Goal: Information Seeking & Learning: Learn about a topic

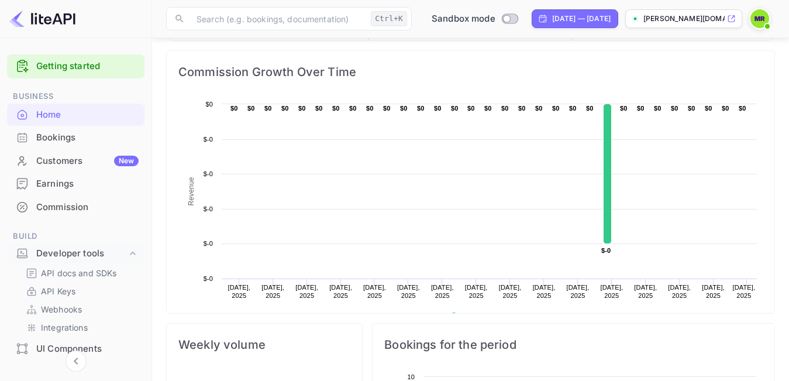
scroll to position [176, 0]
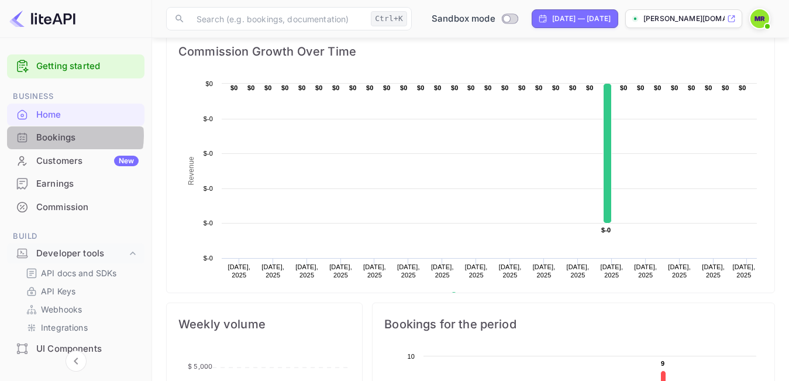
click at [66, 136] on div "Bookings" at bounding box center [87, 137] width 102 height 13
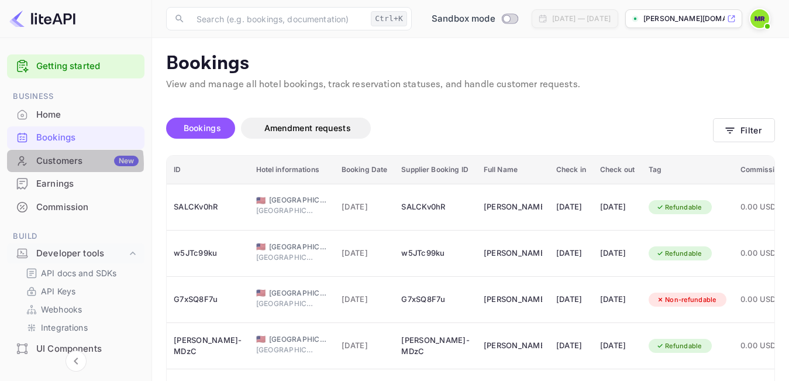
click at [61, 163] on div "Customers New" at bounding box center [87, 160] width 102 height 13
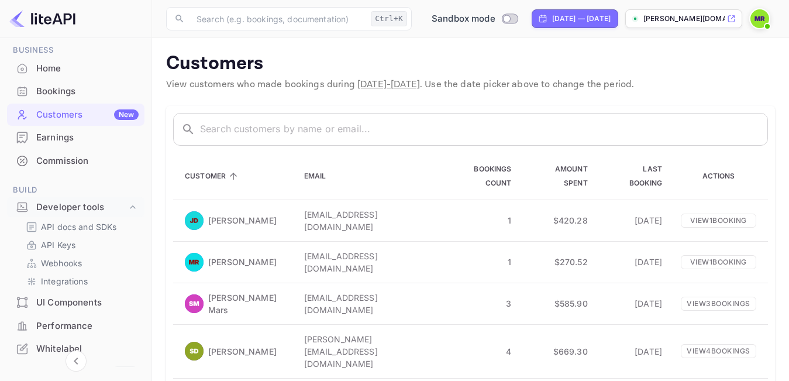
scroll to position [59, 0]
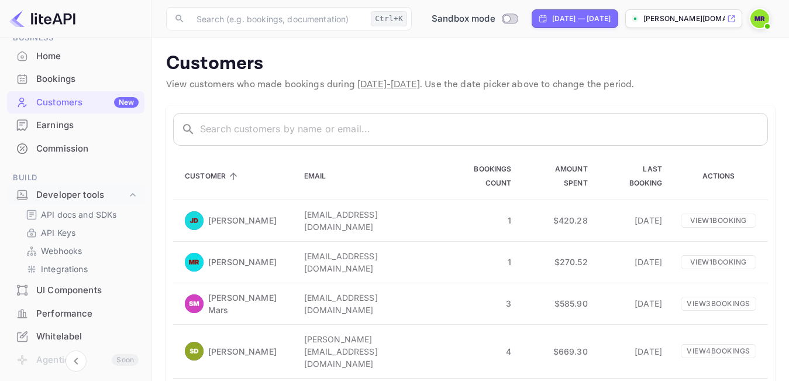
click at [67, 128] on div "Earnings" at bounding box center [87, 125] width 102 height 13
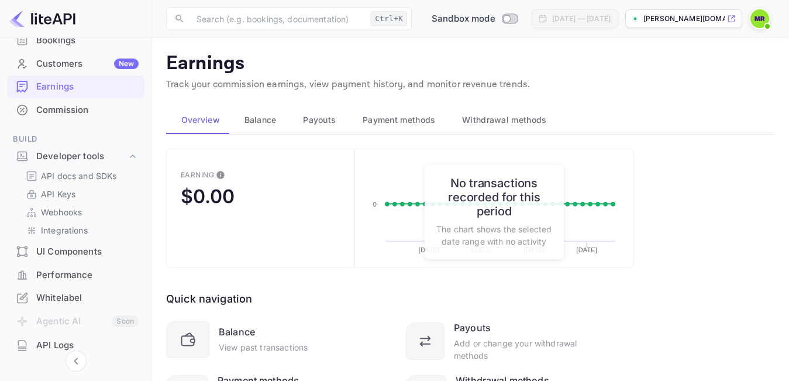
scroll to position [117, 0]
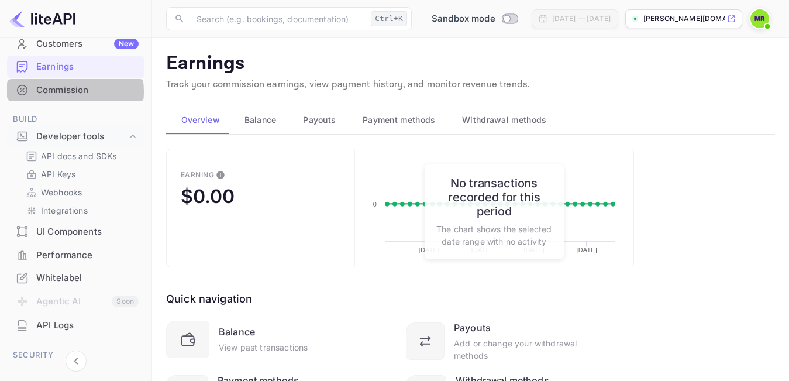
click at [65, 91] on div "Commission" at bounding box center [87, 90] width 102 height 13
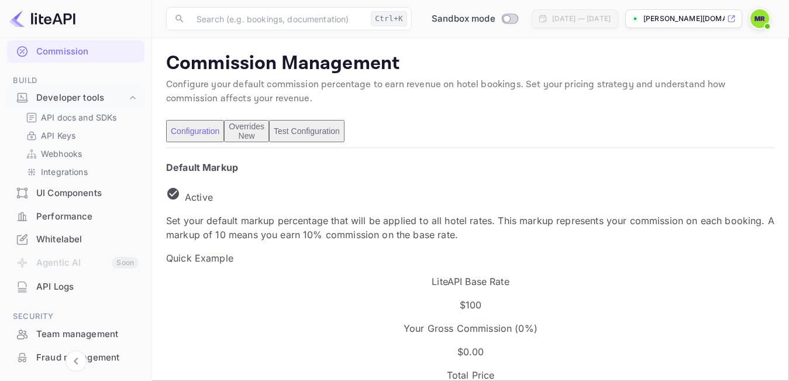
scroll to position [176, 0]
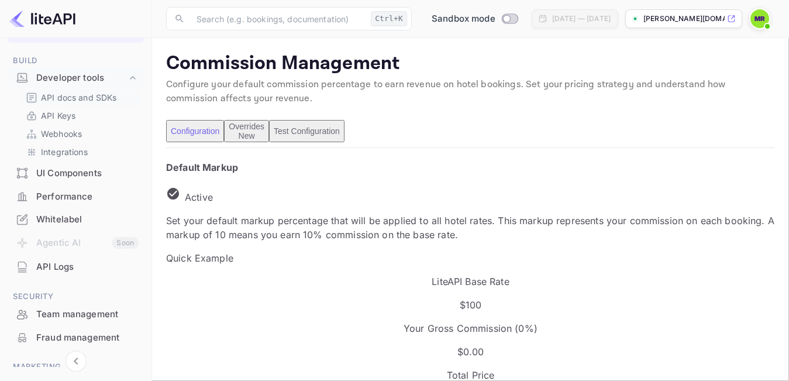
click at [64, 99] on p "API docs and SDKs" at bounding box center [79, 97] width 76 height 12
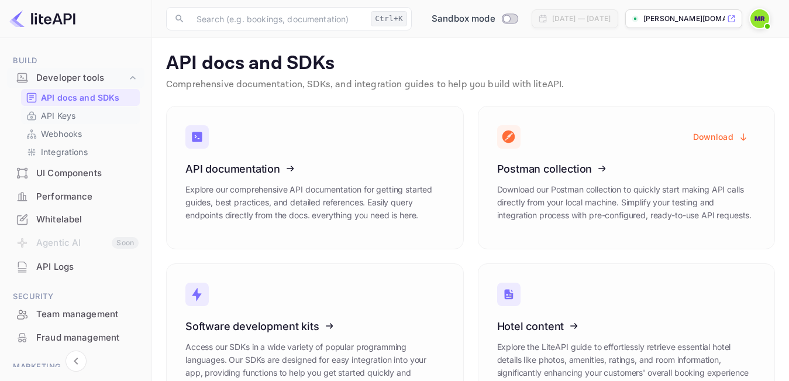
click at [68, 116] on p "API Keys" at bounding box center [58, 115] width 35 height 12
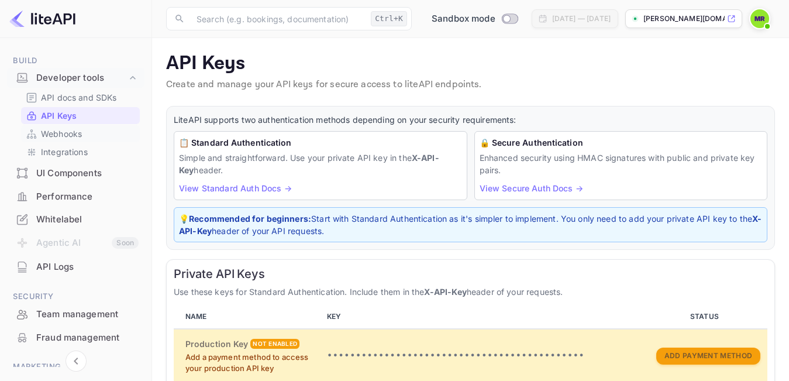
click at [65, 133] on p "Webhooks" at bounding box center [61, 134] width 41 height 12
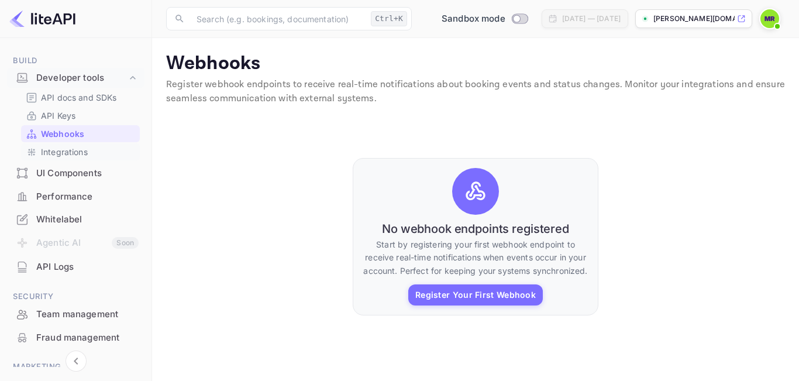
click at [60, 152] on p "Integrations" at bounding box center [64, 152] width 47 height 12
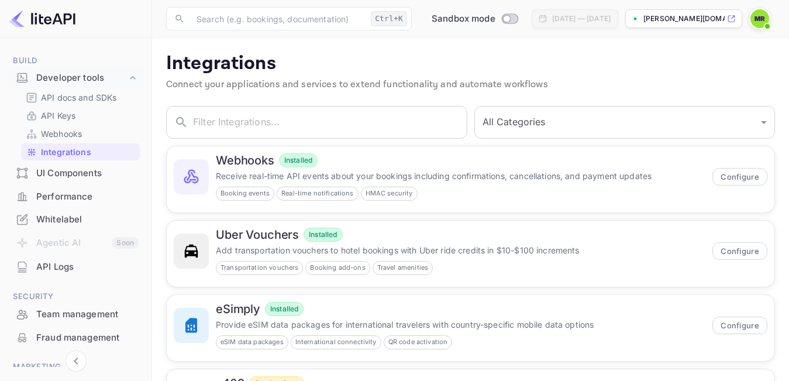
click at [65, 173] on div "UI Components" at bounding box center [87, 173] width 102 height 13
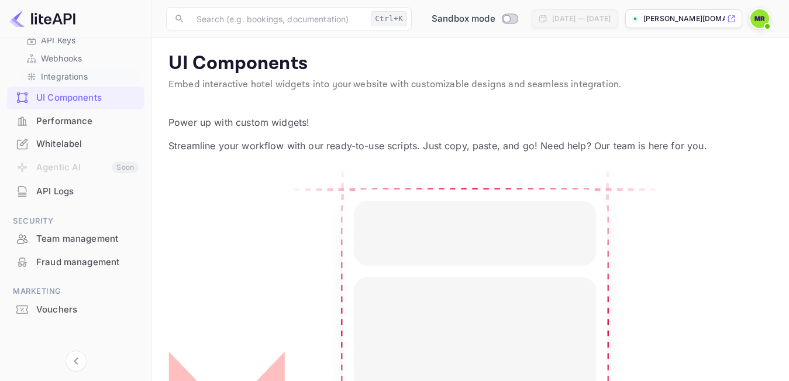
scroll to position [256, 0]
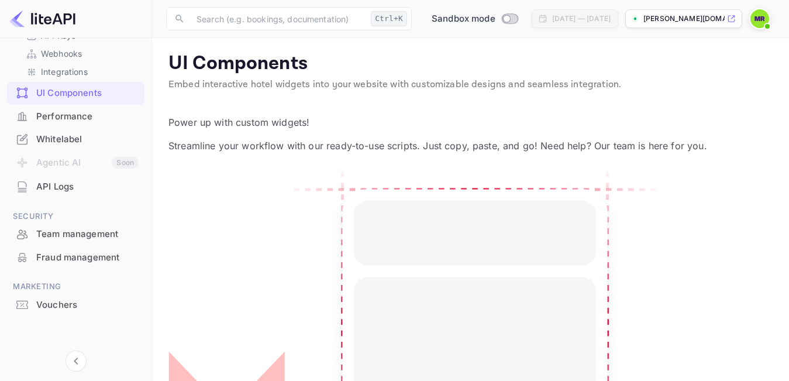
click at [67, 116] on div "Performance" at bounding box center [87, 116] width 102 height 13
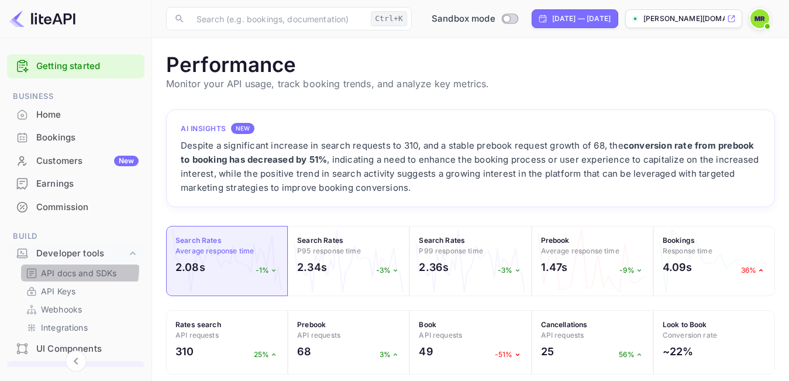
click at [50, 267] on p "API docs and SDKs" at bounding box center [79, 273] width 76 height 12
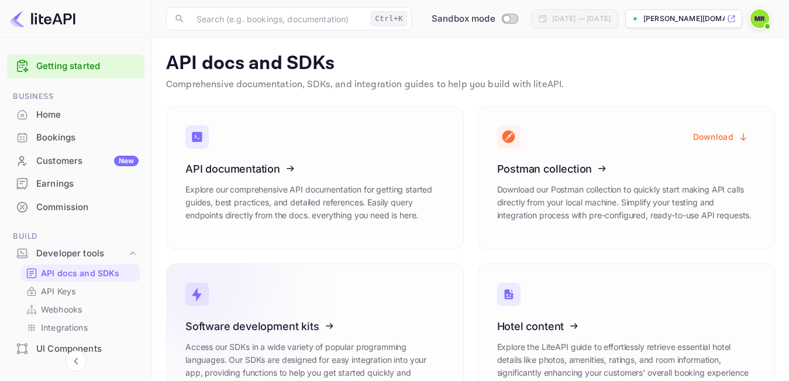
click at [288, 325] on icon at bounding box center [258, 324] width 182 height 121
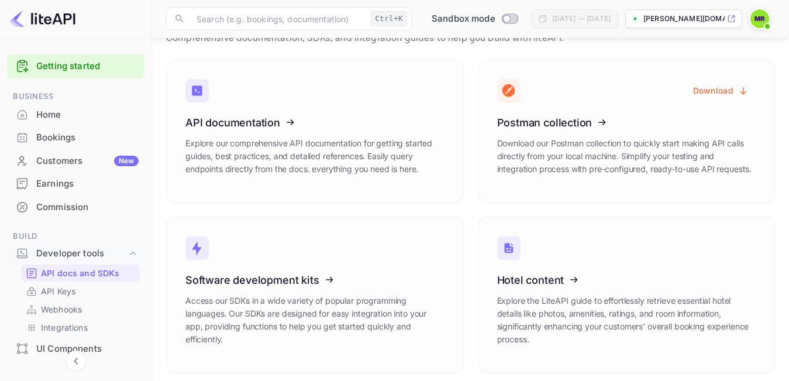
scroll to position [53, 0]
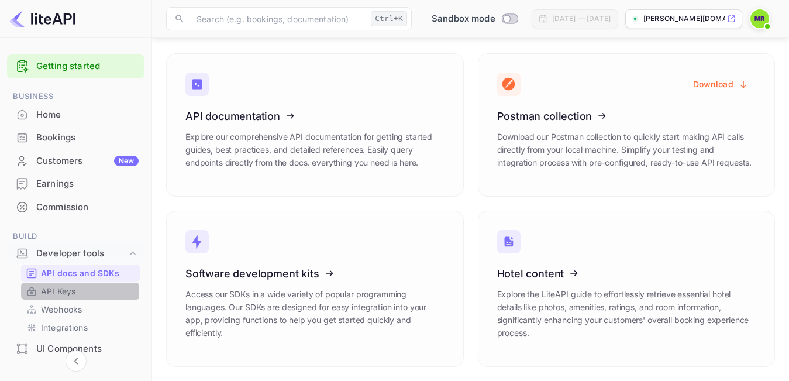
click at [51, 296] on p "API Keys" at bounding box center [58, 291] width 35 height 12
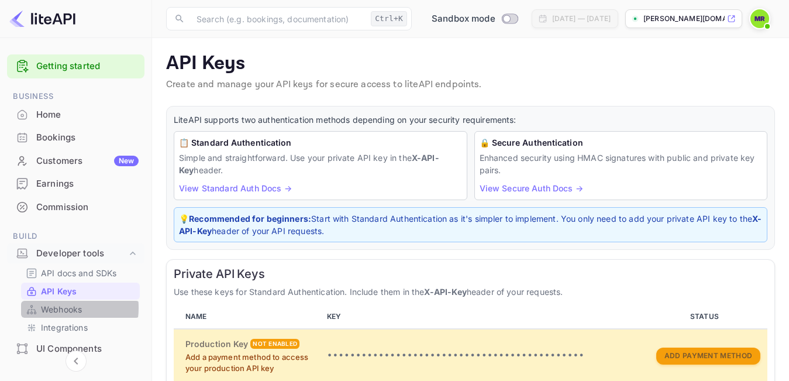
click at [53, 308] on p "Webhooks" at bounding box center [61, 309] width 41 height 12
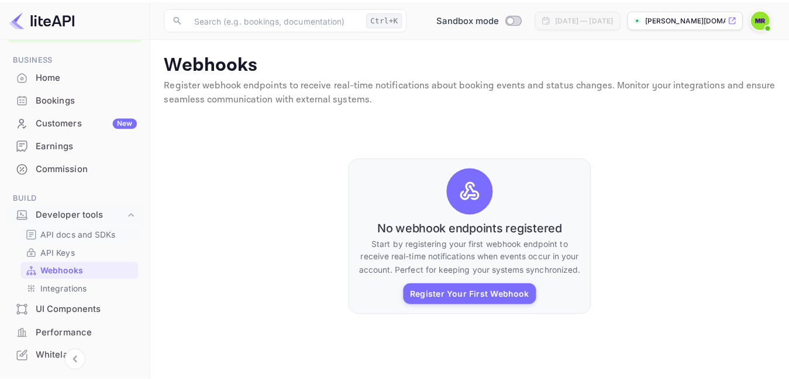
scroll to position [59, 0]
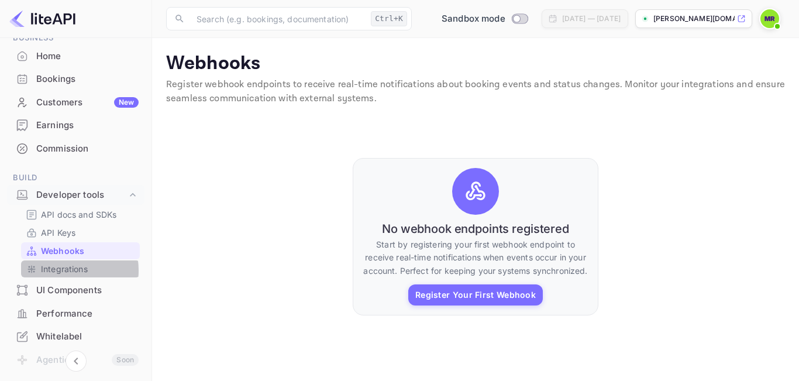
click at [62, 270] on p "Integrations" at bounding box center [64, 269] width 47 height 12
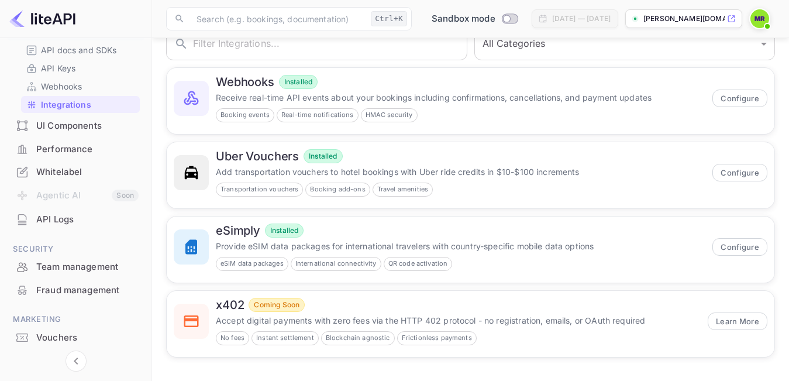
scroll to position [256, 0]
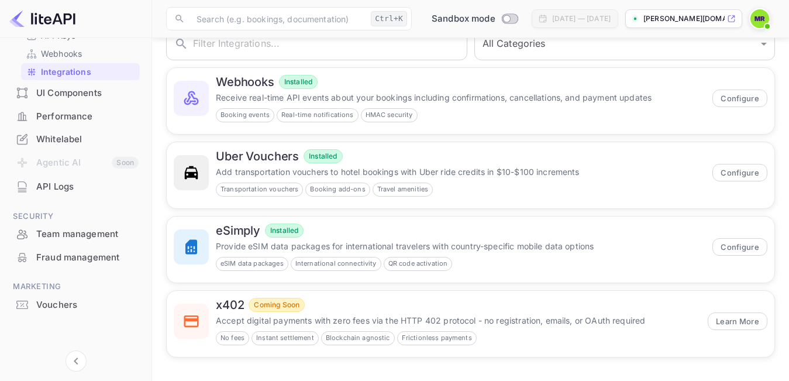
click at [75, 187] on div "API Logs" at bounding box center [87, 186] width 102 height 13
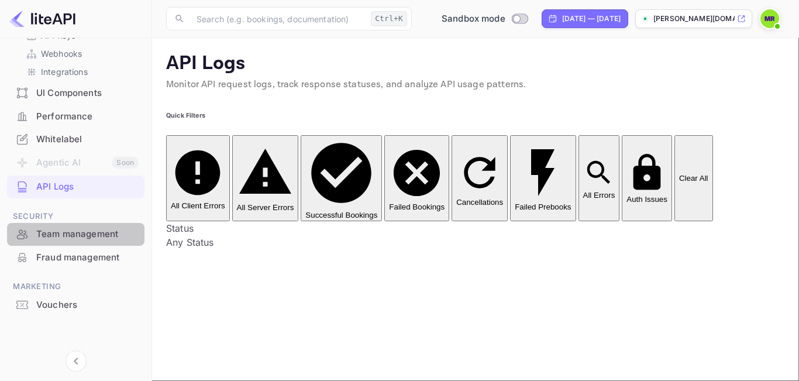
click at [81, 233] on div "Team management" at bounding box center [87, 234] width 102 height 13
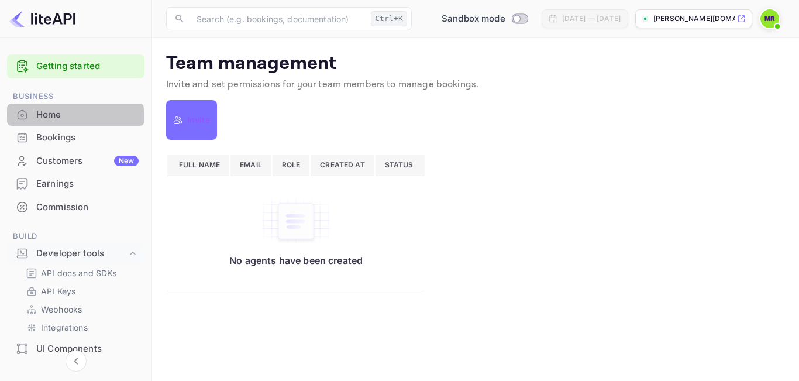
click at [58, 122] on div "Home" at bounding box center [76, 115] width 138 height 23
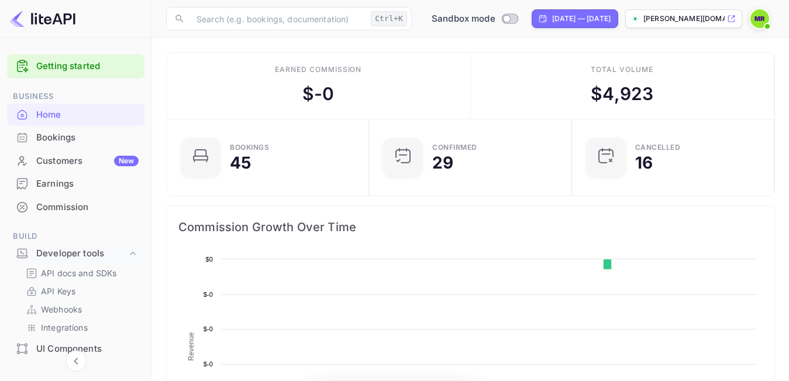
scroll to position [180, 186]
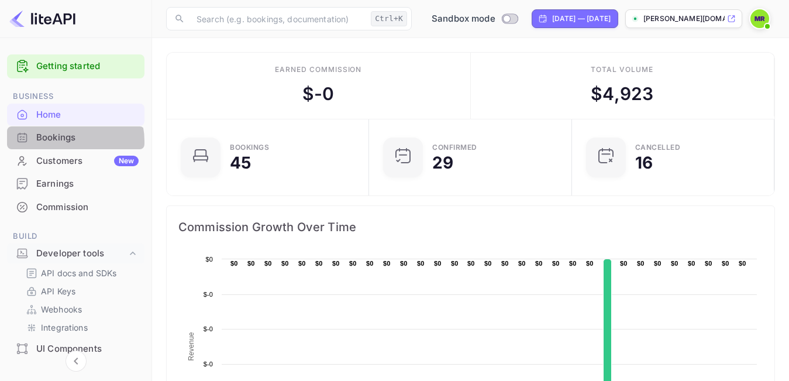
click at [63, 142] on div "Bookings" at bounding box center [87, 137] width 102 height 13
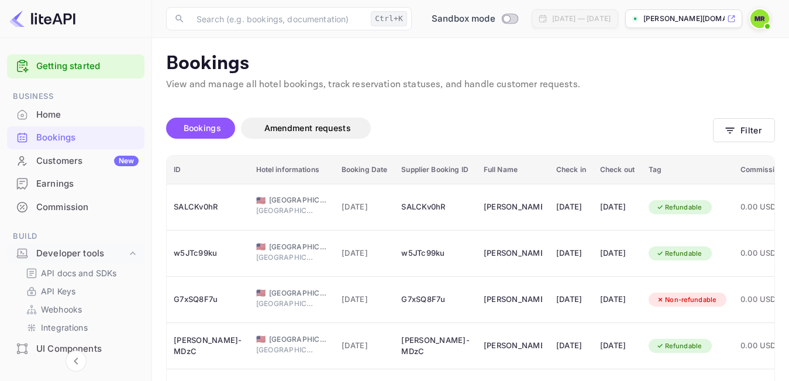
click at [58, 162] on div "Customers New" at bounding box center [87, 160] width 102 height 13
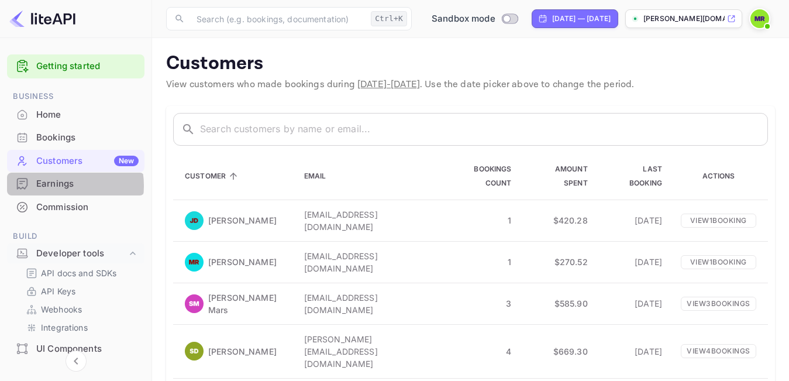
click at [56, 185] on div "Earnings" at bounding box center [87, 183] width 102 height 13
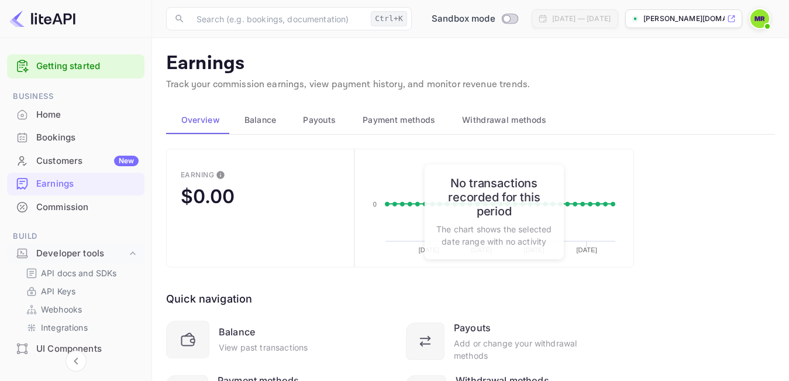
scroll to position [59, 0]
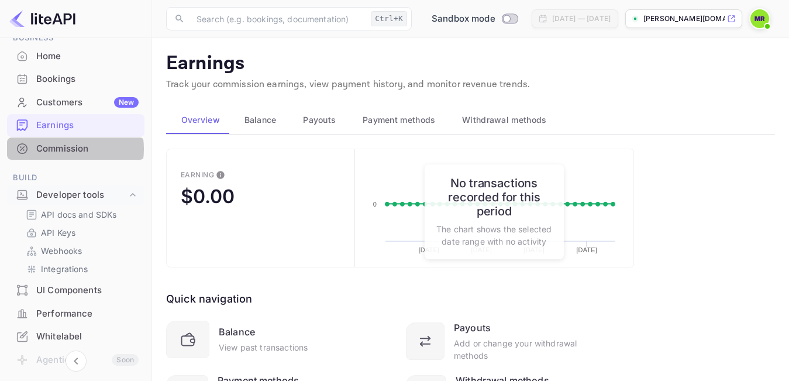
click at [58, 149] on div "Commission" at bounding box center [87, 148] width 102 height 13
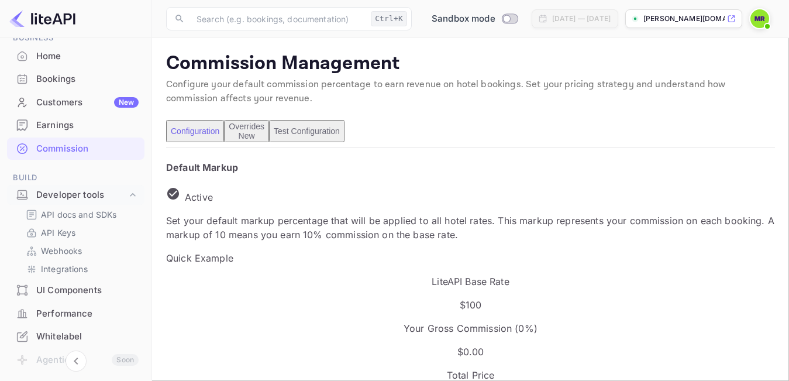
scroll to position [198, 355]
click at [55, 194] on div "Developer tools" at bounding box center [81, 194] width 91 height 13
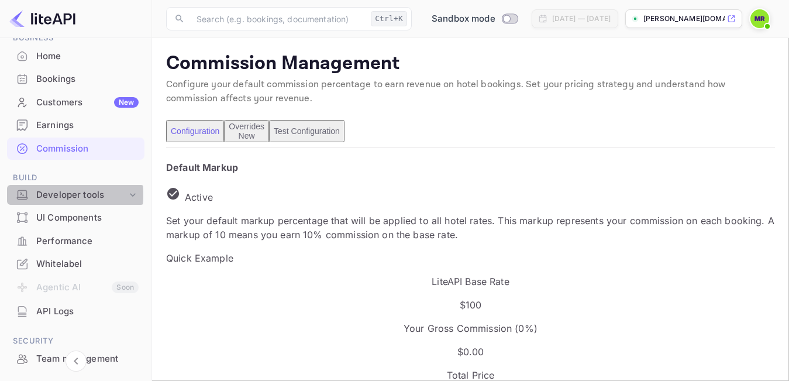
click at [55, 194] on div "Developer tools" at bounding box center [81, 194] width 91 height 13
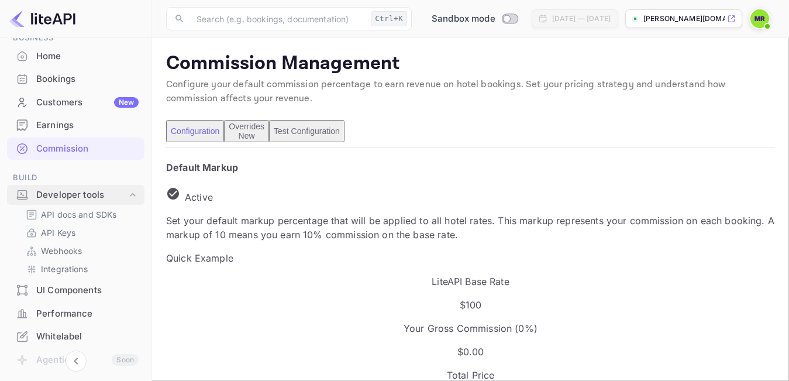
scroll to position [117, 0]
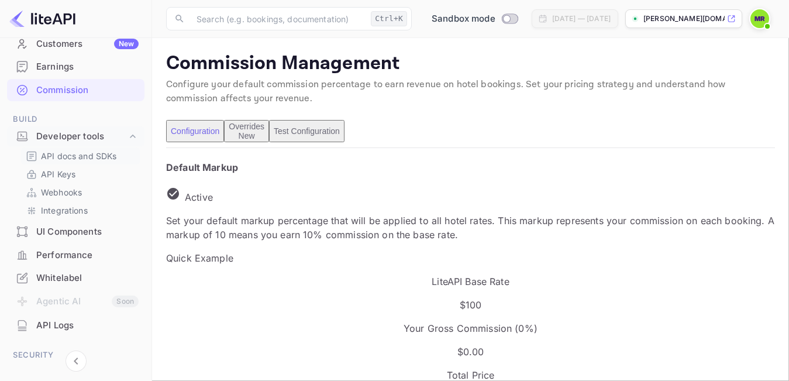
click at [61, 152] on p "API docs and SDKs" at bounding box center [79, 156] width 76 height 12
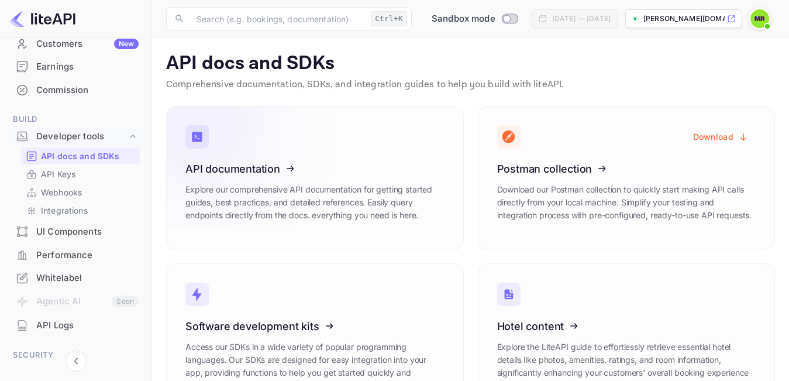
click at [246, 177] on icon at bounding box center [258, 166] width 182 height 121
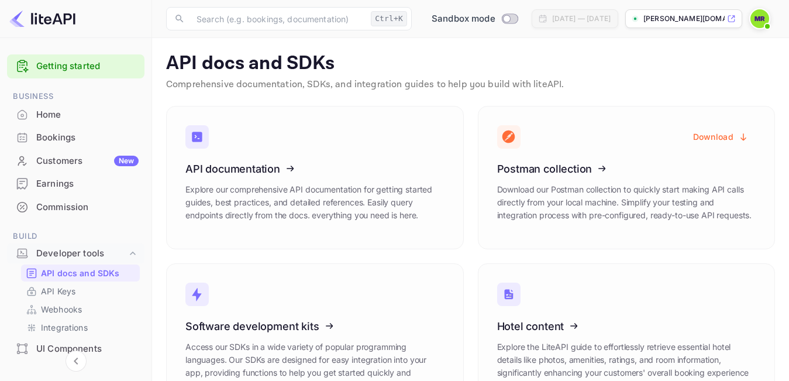
click at [50, 113] on div "Home" at bounding box center [87, 114] width 102 height 13
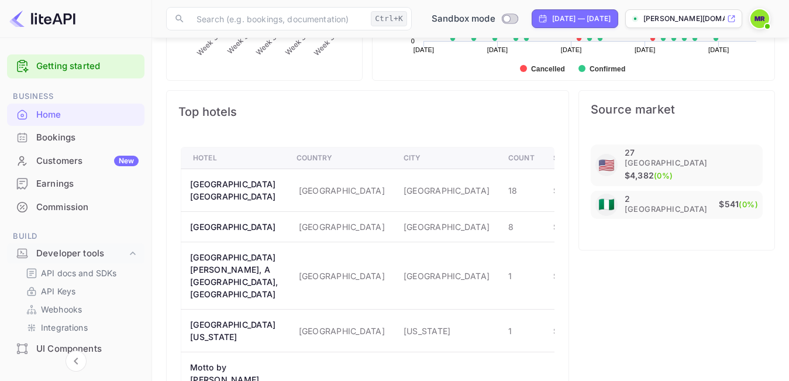
scroll to position [666, 0]
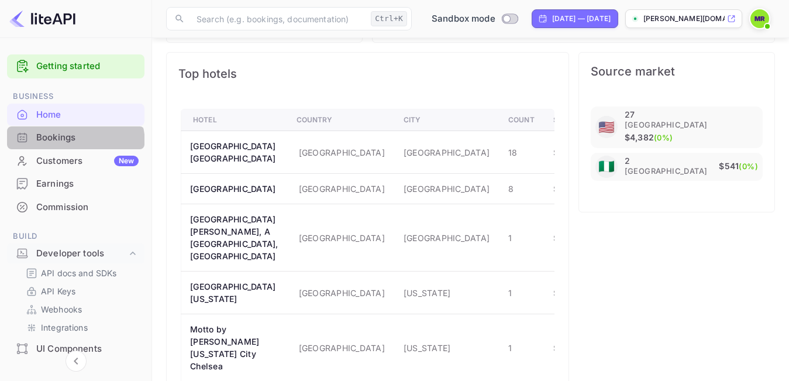
click at [62, 145] on div "Bookings" at bounding box center [76, 137] width 138 height 23
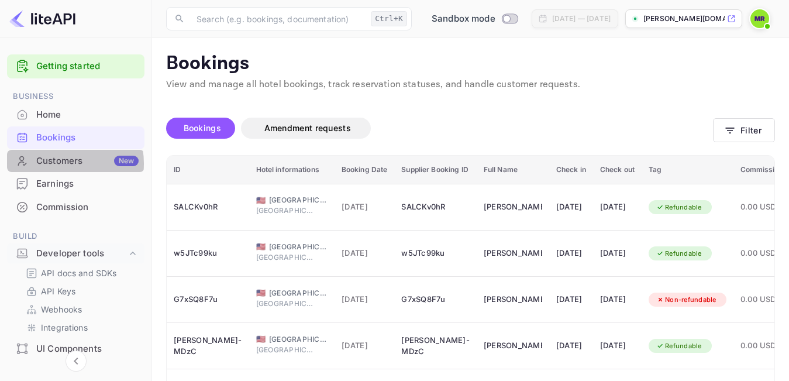
click at [56, 163] on div "Customers New" at bounding box center [87, 160] width 102 height 13
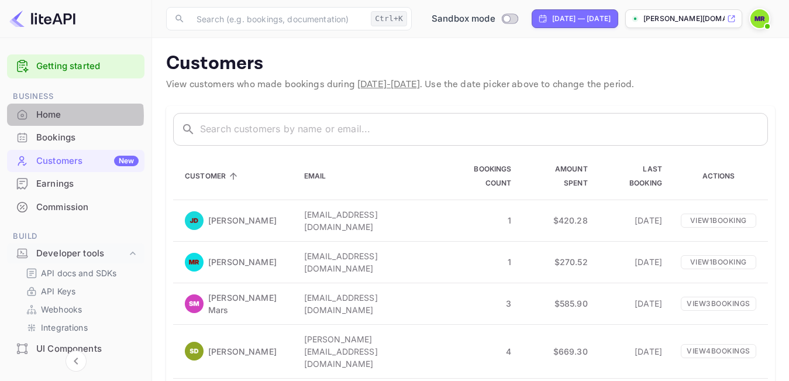
click at [58, 115] on div "Home" at bounding box center [87, 114] width 102 height 13
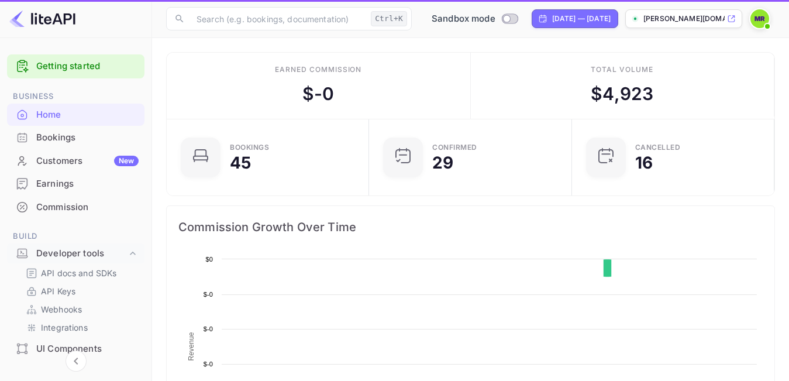
scroll to position [180, 186]
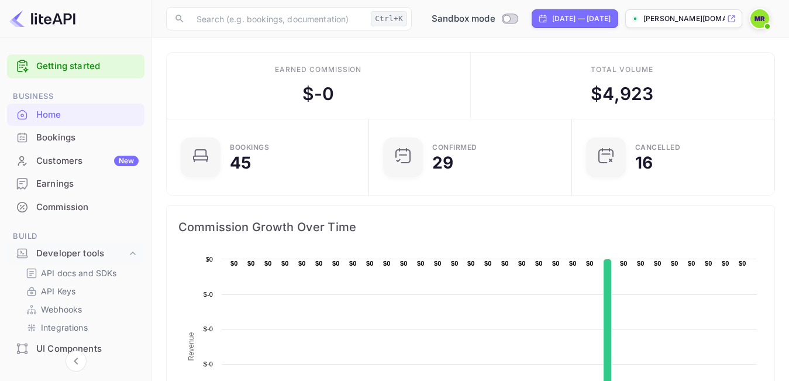
click at [57, 137] on div "Bookings" at bounding box center [87, 137] width 102 height 13
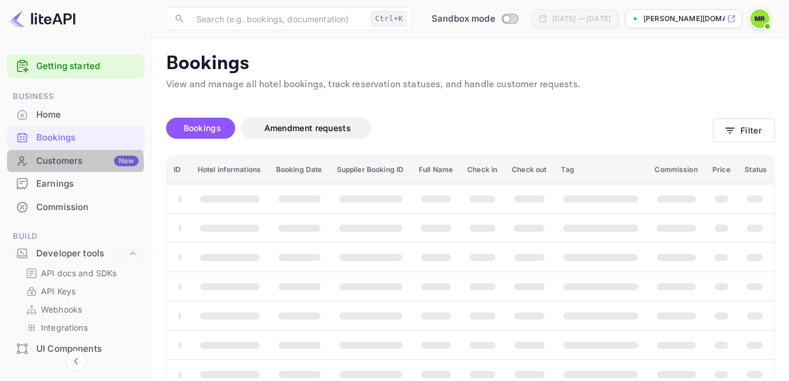
click at [60, 164] on div "Customers New" at bounding box center [87, 160] width 102 height 13
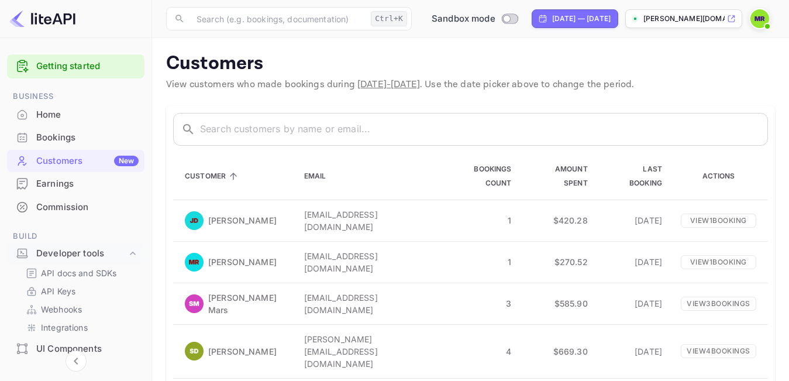
click at [57, 180] on div "Earnings" at bounding box center [87, 183] width 102 height 13
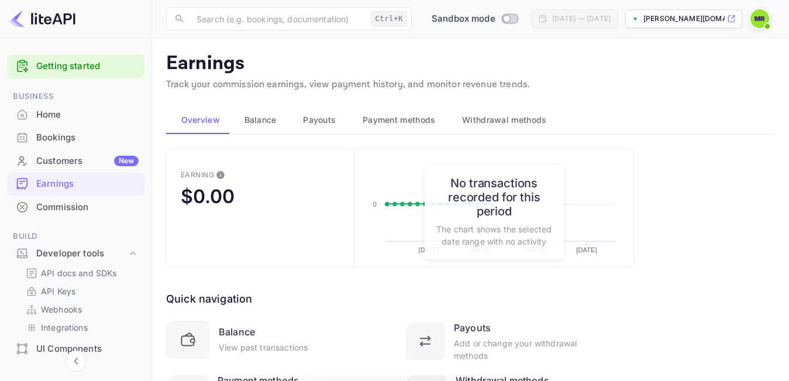
scroll to position [117, 0]
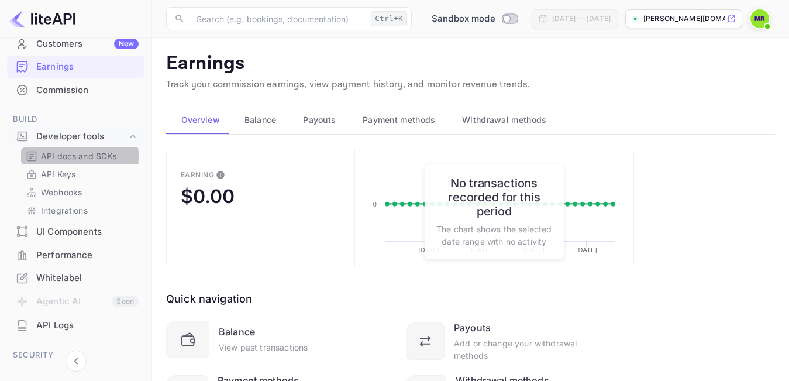
click at [59, 157] on p "API docs and SDKs" at bounding box center [79, 156] width 76 height 12
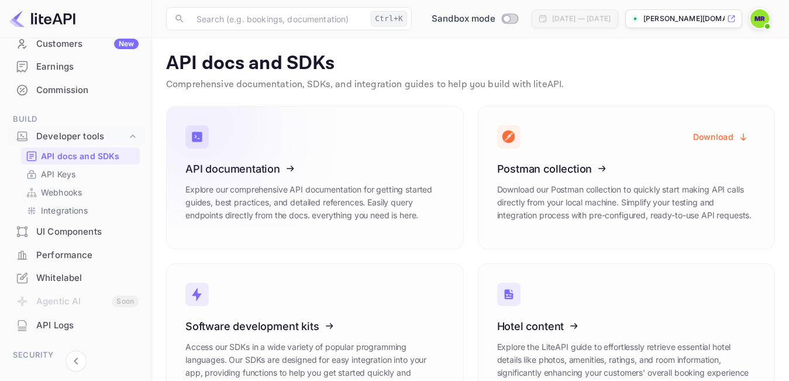
click at [208, 173] on icon at bounding box center [258, 166] width 182 height 121
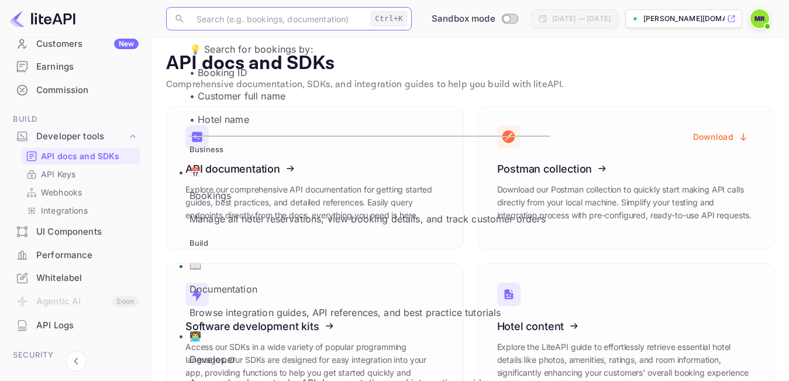
click at [271, 25] on input "text" at bounding box center [278, 18] width 177 height 23
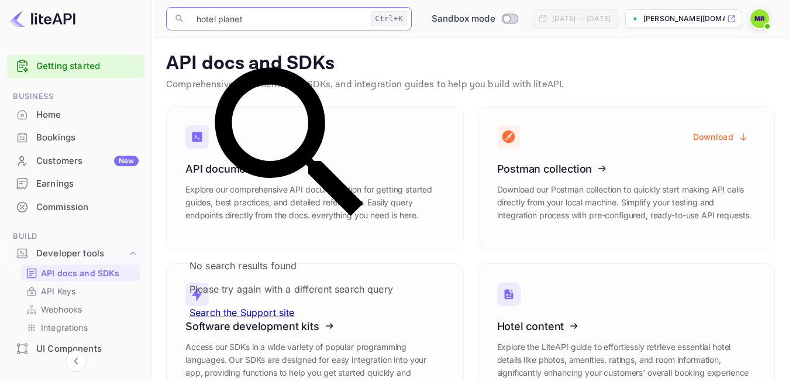
click at [49, 112] on div "Home" at bounding box center [87, 114] width 102 height 13
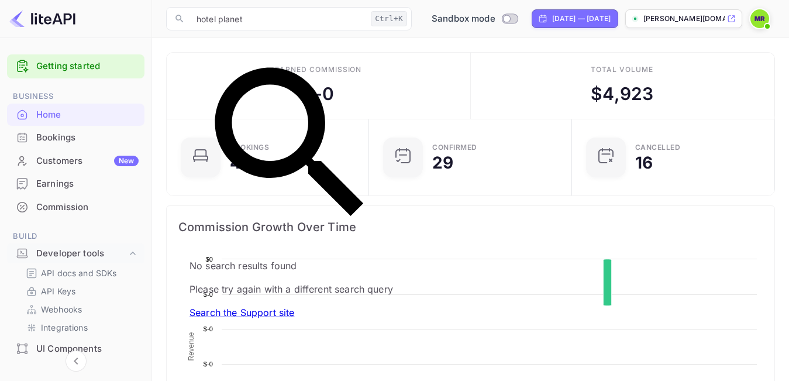
scroll to position [180, 186]
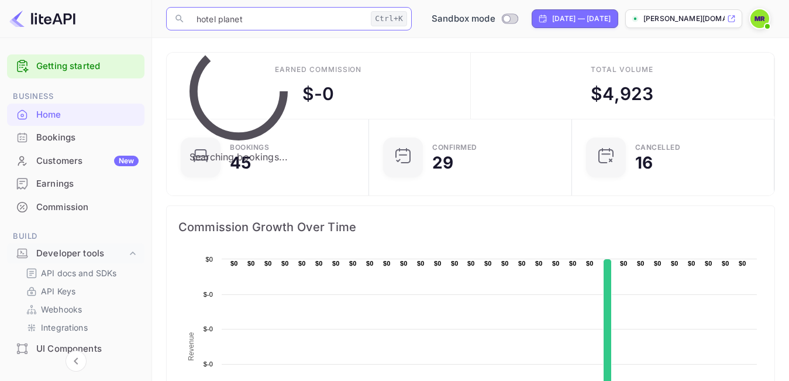
click at [261, 22] on input "hotel planet" at bounding box center [278, 18] width 177 height 23
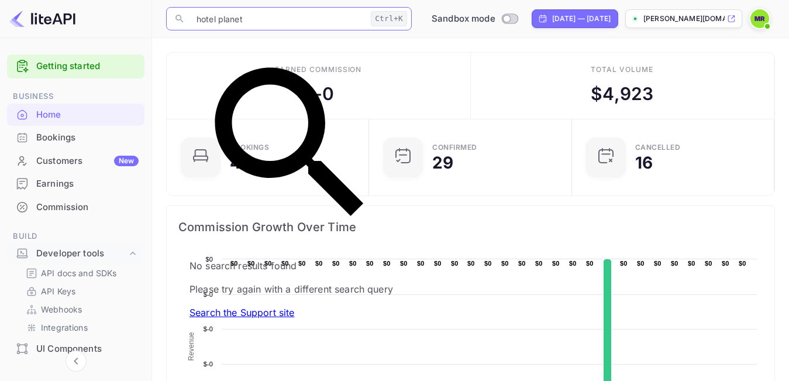
click at [261, 22] on input "hotel planet" at bounding box center [278, 18] width 177 height 23
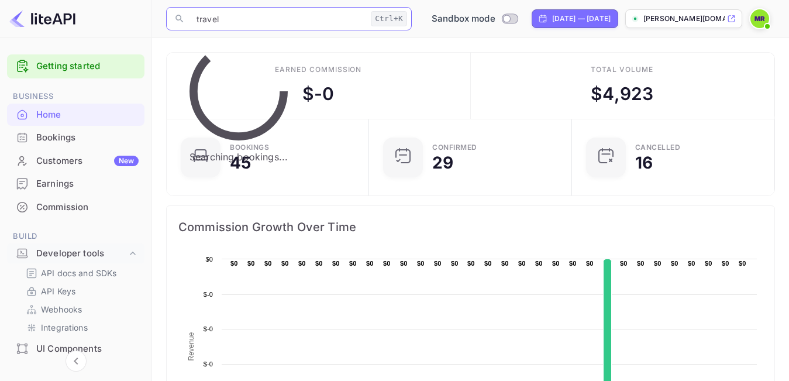
type input "travel"
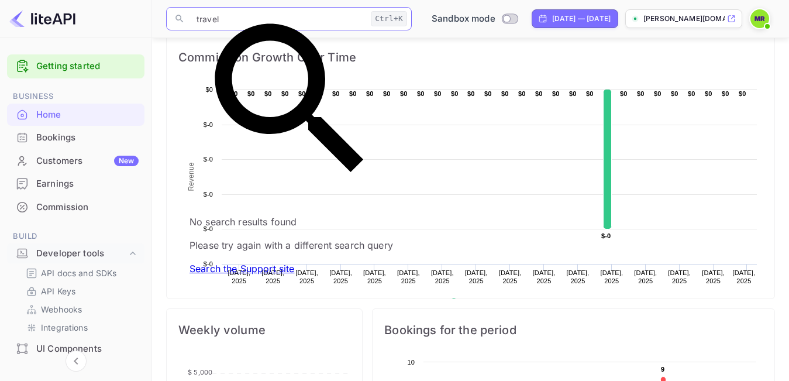
scroll to position [176, 0]
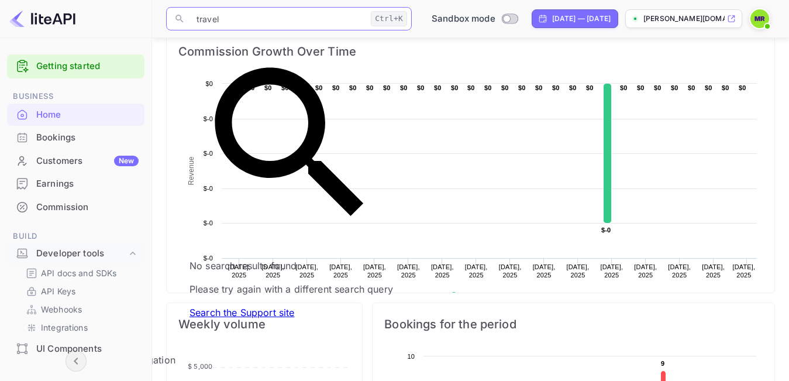
click at [79, 365] on icon "Collapse navigation" at bounding box center [76, 361] width 14 height 14
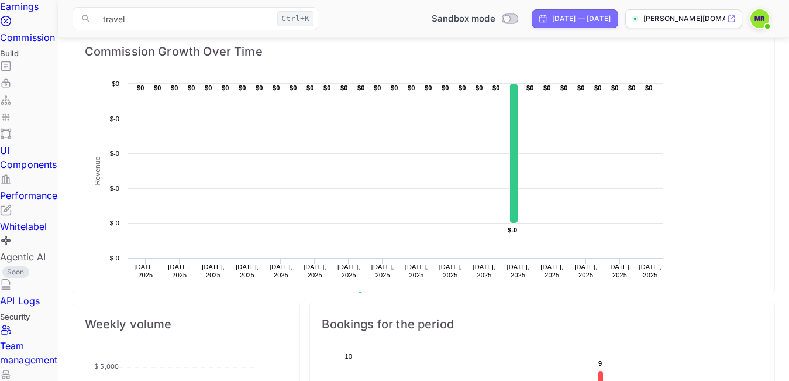
scroll to position [180, 222]
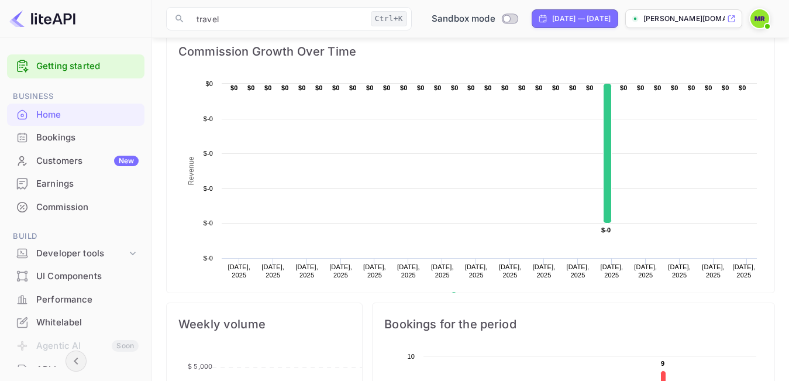
scroll to position [180, 186]
click at [59, 129] on div "Bookings" at bounding box center [76, 137] width 138 height 23
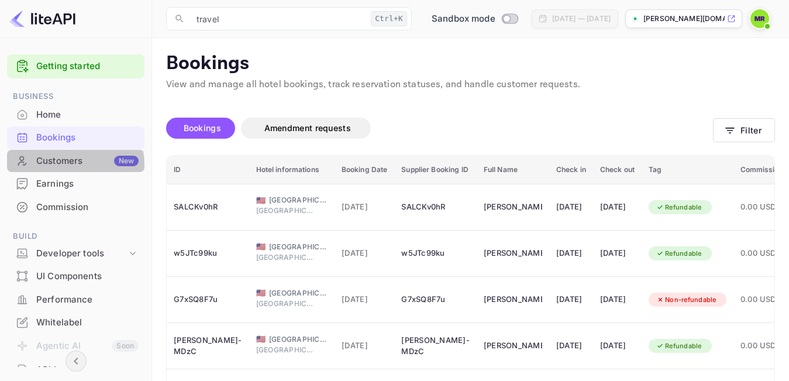
click at [55, 166] on div "Customers New" at bounding box center [87, 160] width 102 height 13
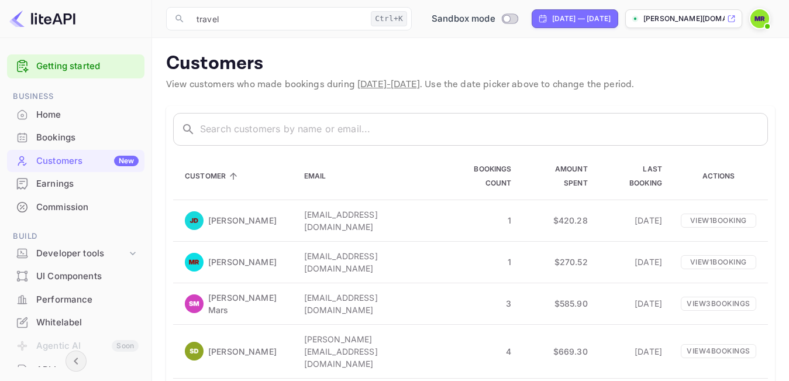
click at [54, 187] on div "Earnings" at bounding box center [87, 183] width 102 height 13
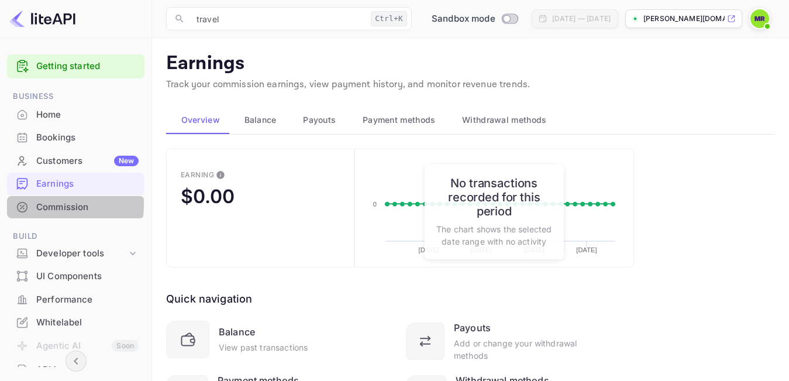
click at [51, 205] on div "Commission" at bounding box center [87, 207] width 102 height 13
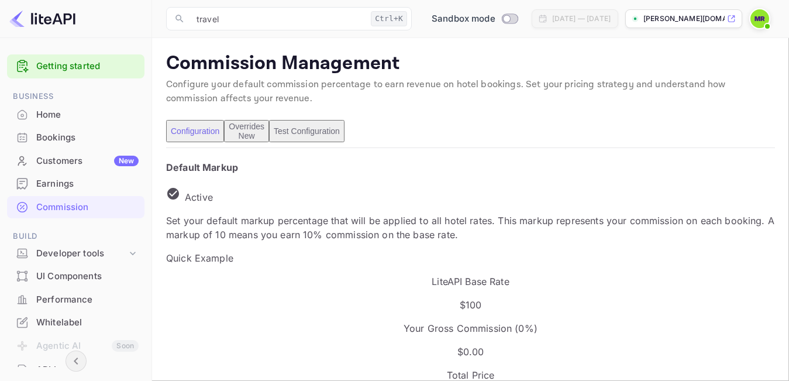
scroll to position [198, 355]
click at [49, 249] on div "Developer tools" at bounding box center [81, 253] width 91 height 13
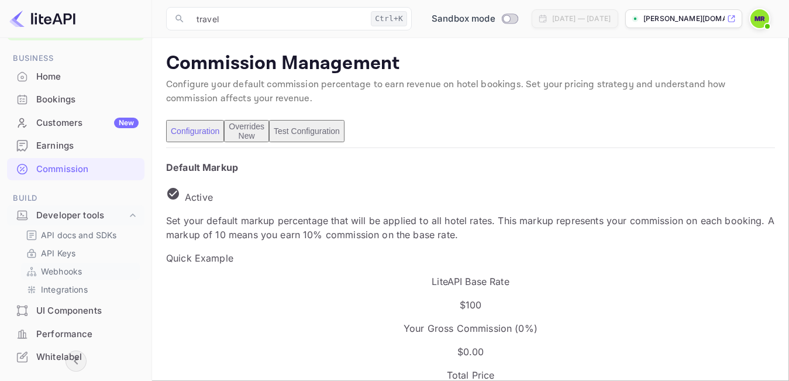
scroll to position [59, 0]
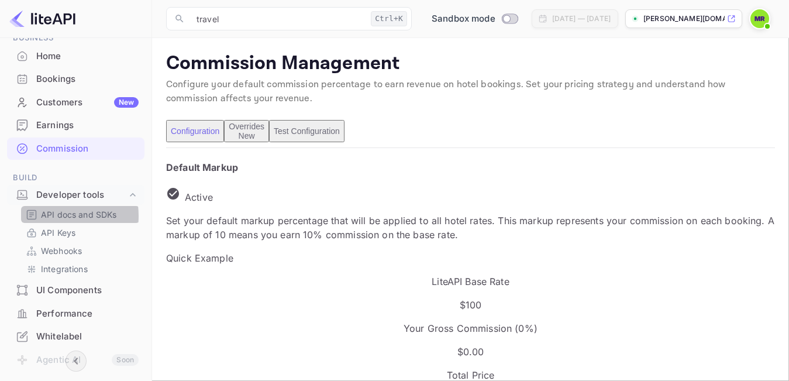
click at [51, 216] on p "API docs and SDKs" at bounding box center [79, 214] width 76 height 12
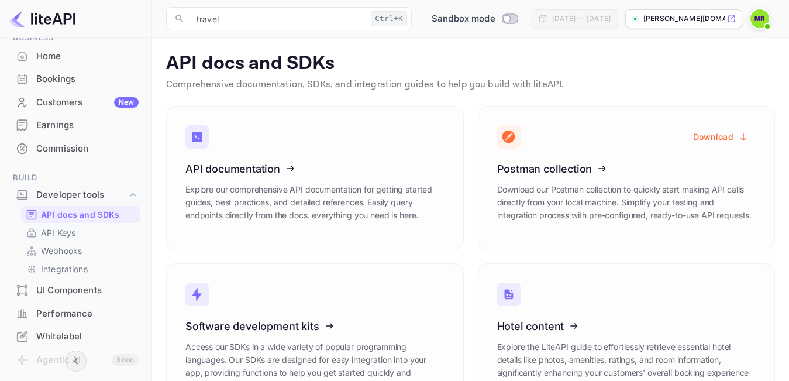
click at [53, 231] on p "API Keys" at bounding box center [58, 232] width 35 height 12
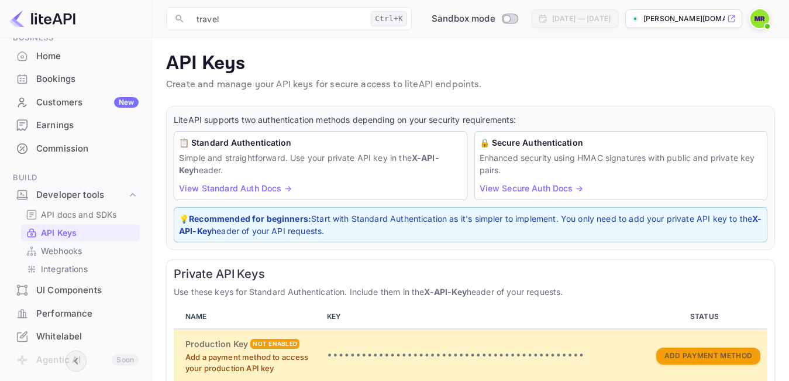
click at [57, 244] on div "Webhooks" at bounding box center [80, 250] width 119 height 17
click at [53, 252] on p "Webhooks" at bounding box center [61, 251] width 41 height 12
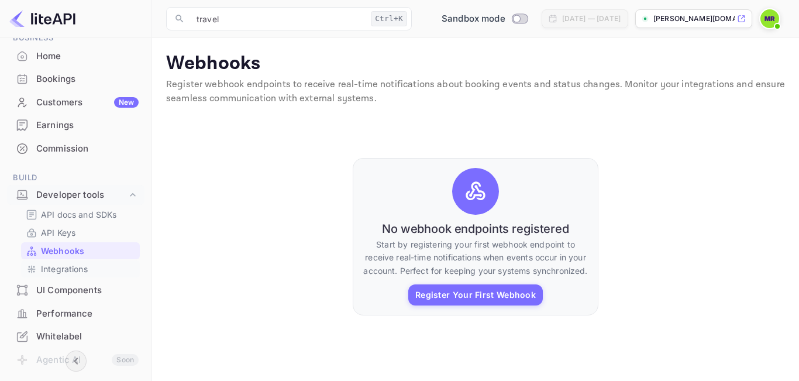
click at [57, 270] on p "Integrations" at bounding box center [64, 269] width 47 height 12
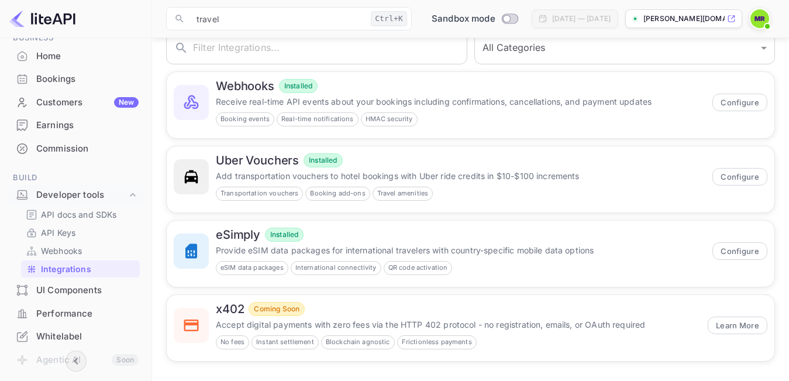
scroll to position [78, 0]
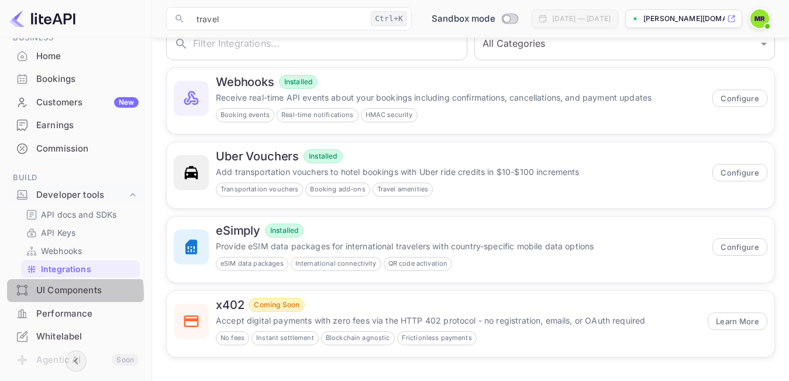
click at [47, 294] on div "UI Components" at bounding box center [87, 290] width 102 height 13
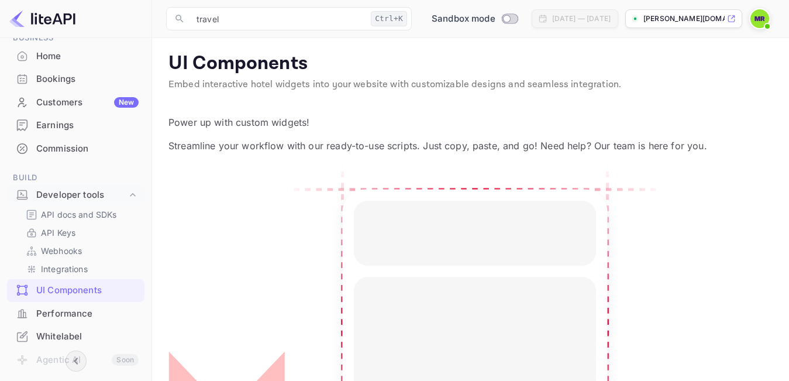
click at [53, 310] on div "Performance" at bounding box center [87, 313] width 102 height 13
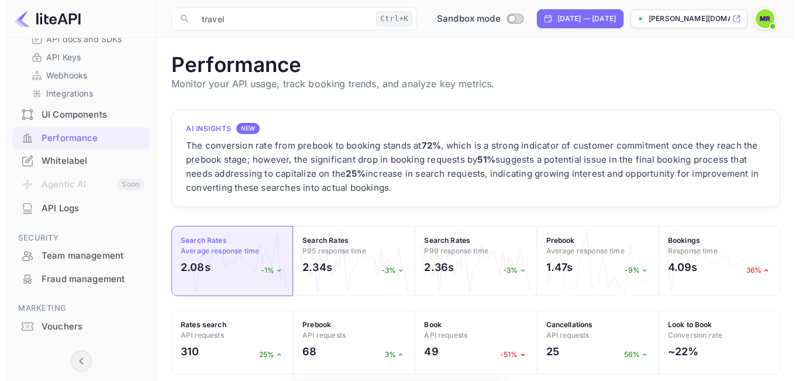
scroll to position [291, 599]
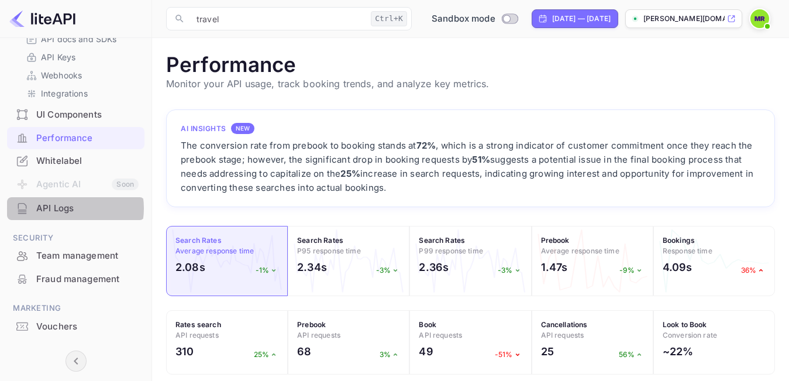
click at [67, 208] on div "API Logs" at bounding box center [87, 208] width 102 height 13
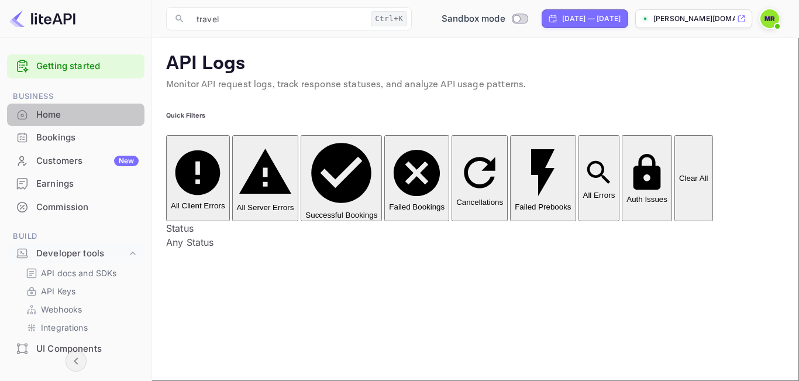
click at [75, 121] on div "Home" at bounding box center [76, 115] width 138 height 23
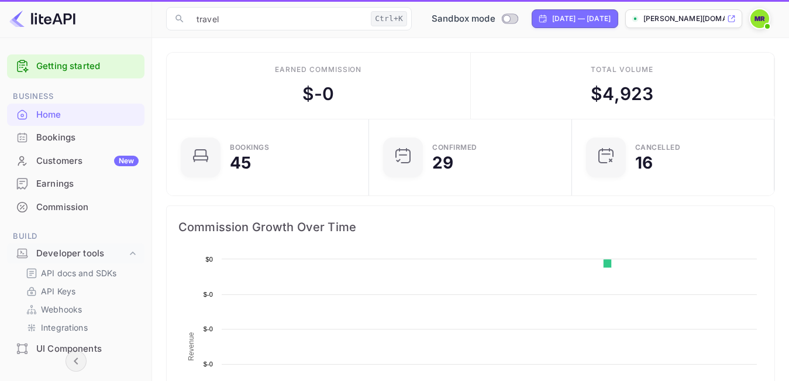
scroll to position [180, 186]
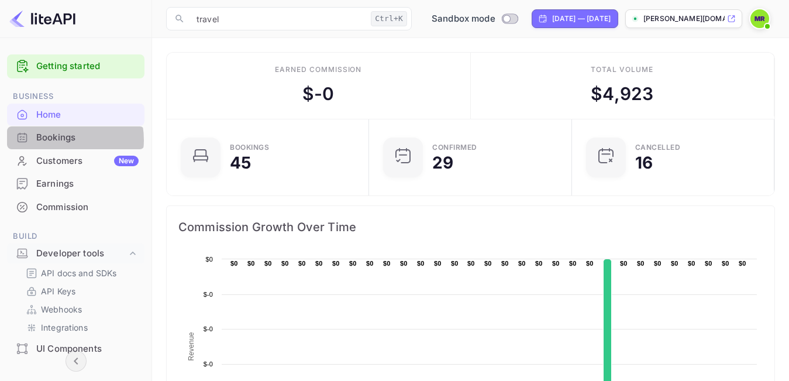
click at [59, 140] on div "Bookings" at bounding box center [87, 137] width 102 height 13
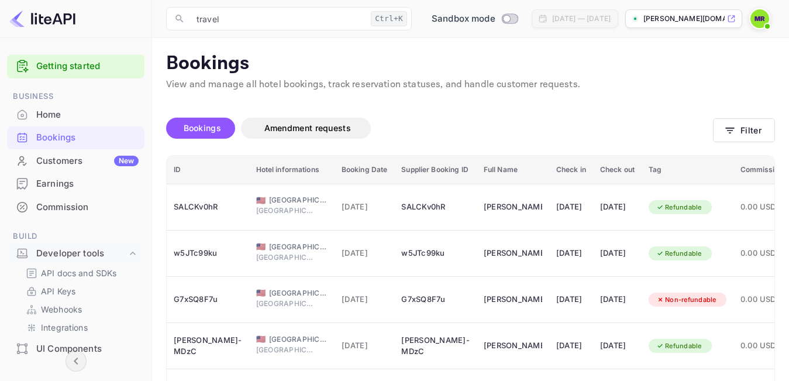
click at [57, 162] on div "Customers New" at bounding box center [87, 160] width 102 height 13
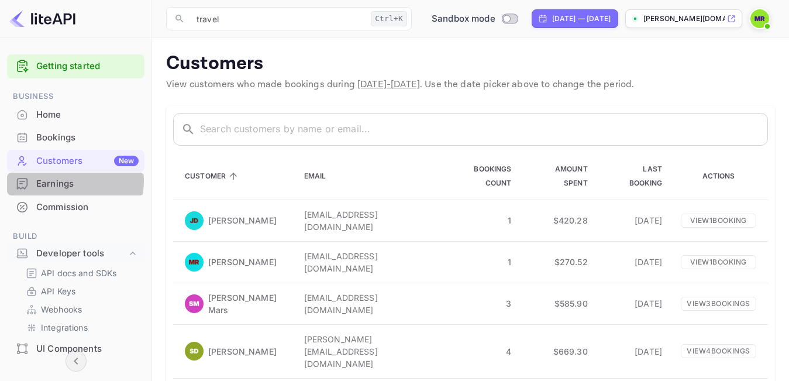
click at [61, 181] on div "Earnings" at bounding box center [87, 183] width 102 height 13
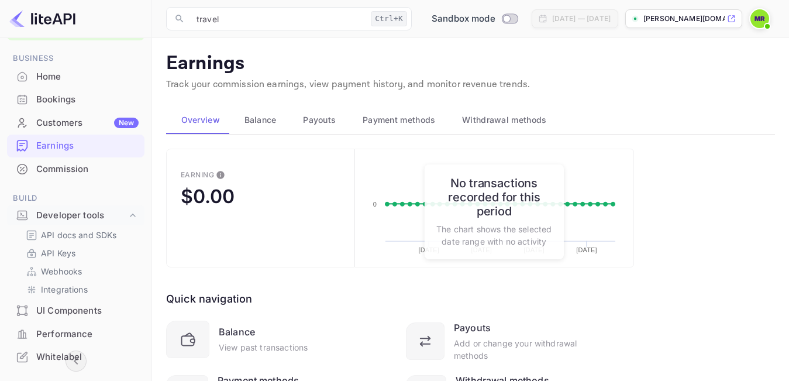
scroll to position [59, 0]
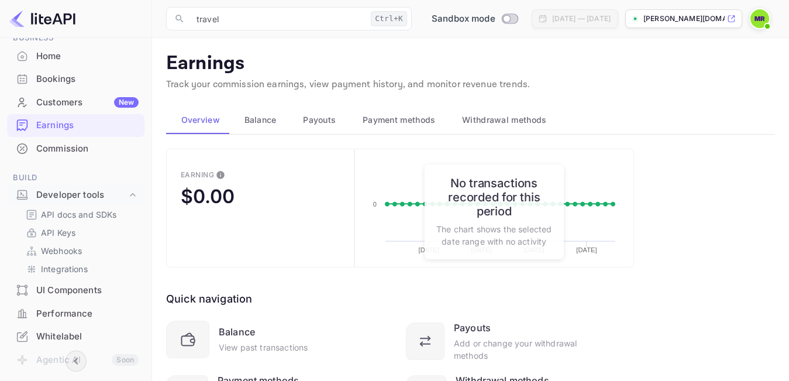
click at [64, 151] on div "Commission" at bounding box center [87, 148] width 102 height 13
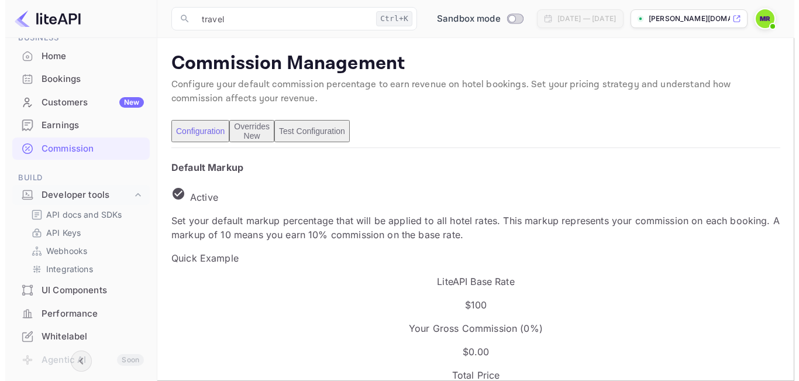
scroll to position [11, 11]
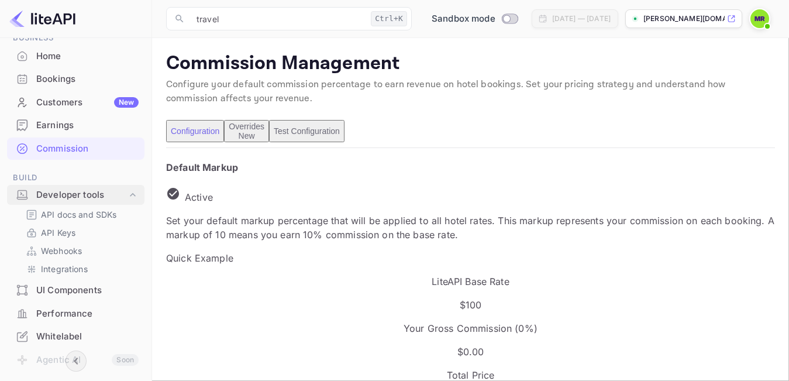
click at [61, 194] on div "Developer tools" at bounding box center [81, 194] width 91 height 13
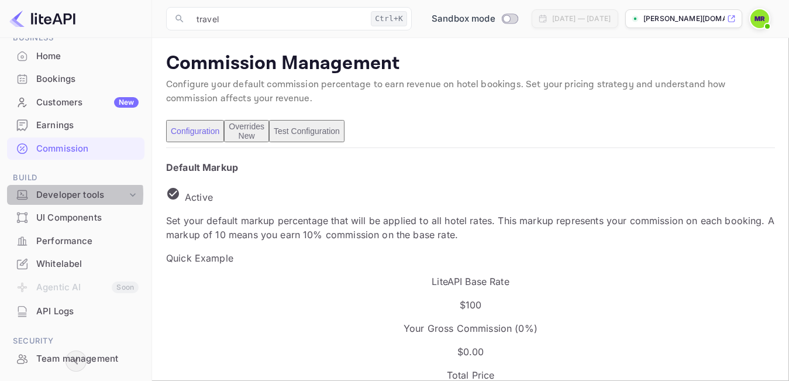
click at [61, 194] on div "Developer tools" at bounding box center [81, 194] width 91 height 13
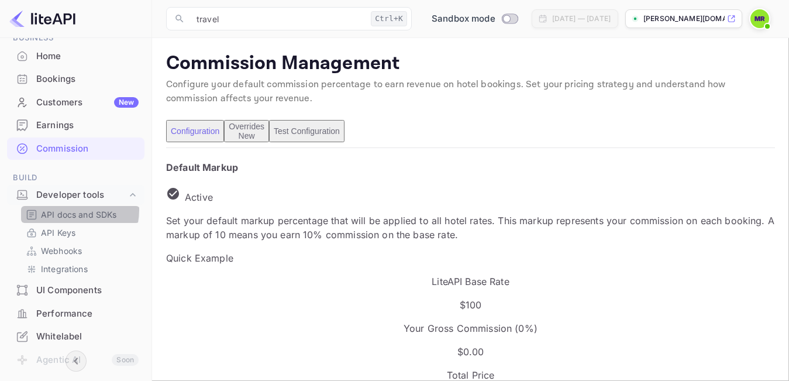
click at [64, 209] on p "API docs and SDKs" at bounding box center [79, 214] width 76 height 12
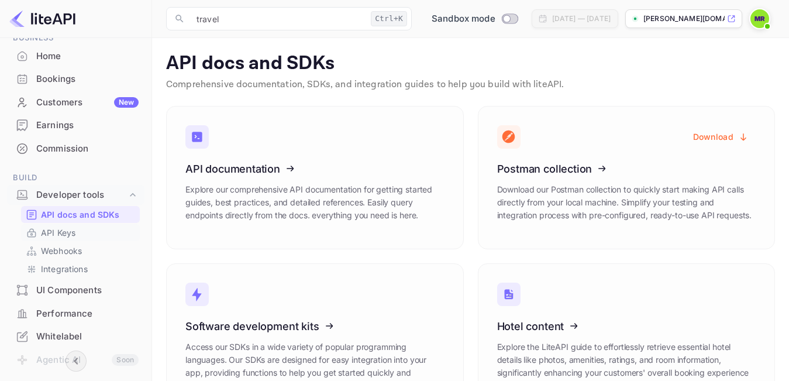
click at [57, 229] on p "API Keys" at bounding box center [58, 232] width 35 height 12
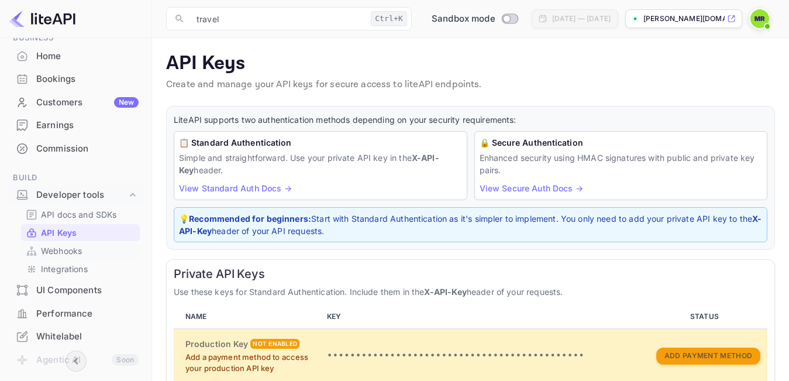
click at [57, 247] on p "Webhooks" at bounding box center [61, 251] width 41 height 12
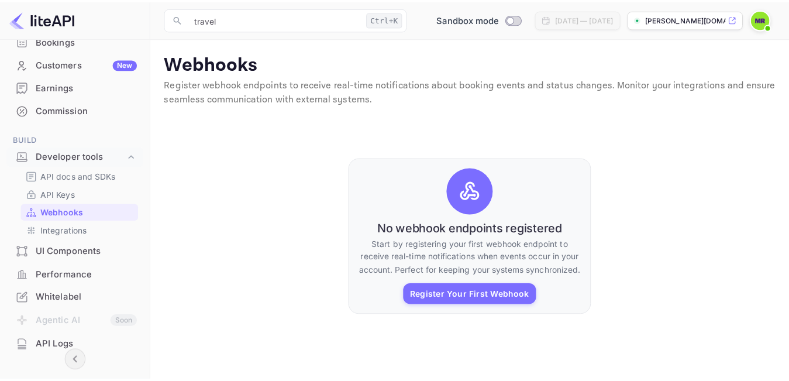
scroll to position [117, 0]
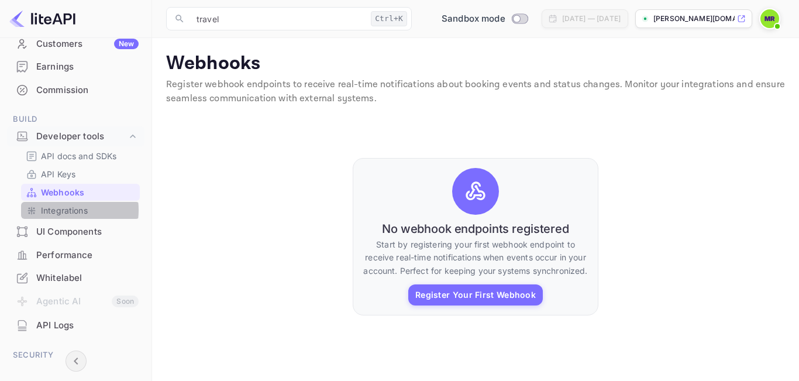
click at [59, 210] on p "Integrations" at bounding box center [64, 210] width 47 height 12
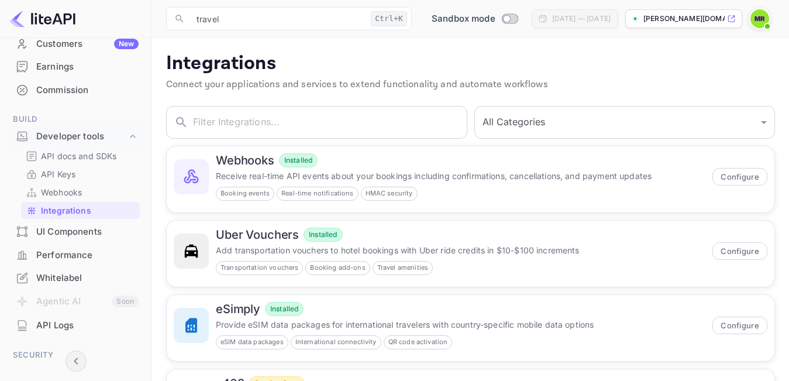
click at [60, 222] on li "UI Components" at bounding box center [76, 231] width 138 height 23
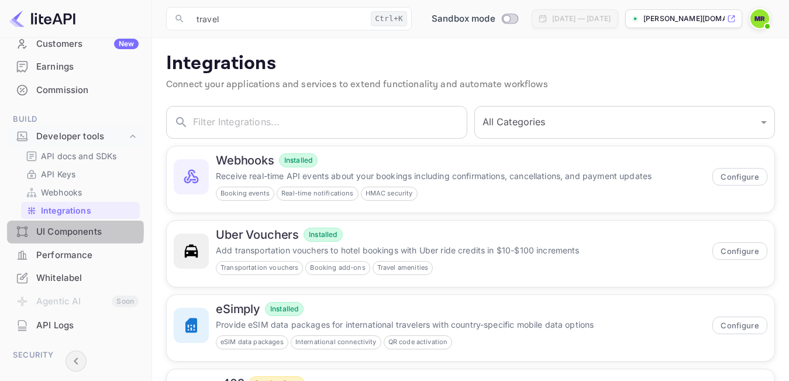
click at [60, 231] on div "UI Components" at bounding box center [87, 231] width 102 height 13
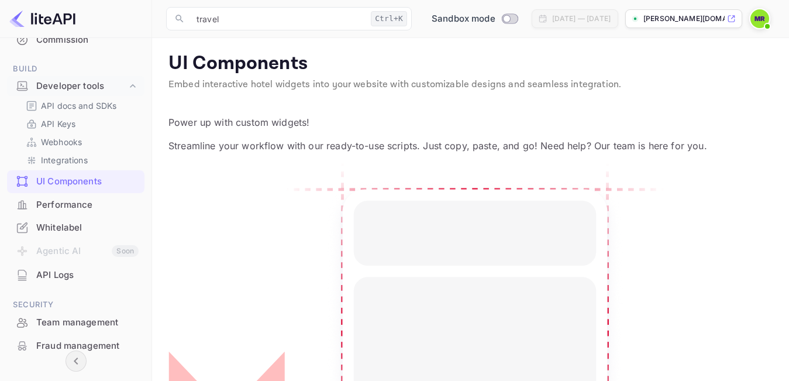
scroll to position [234, 0]
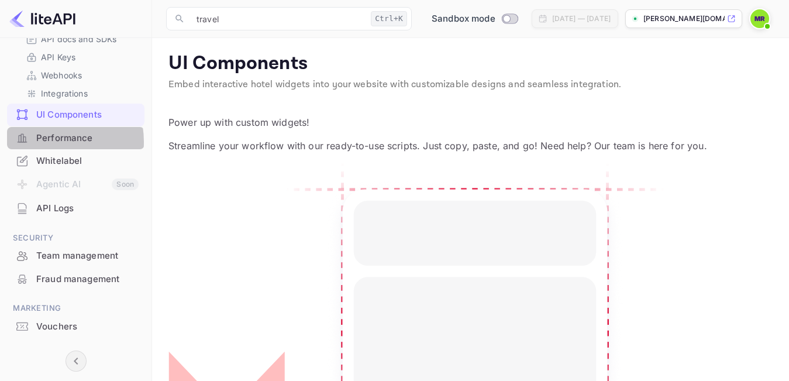
click at [47, 142] on div "Performance" at bounding box center [87, 138] width 102 height 13
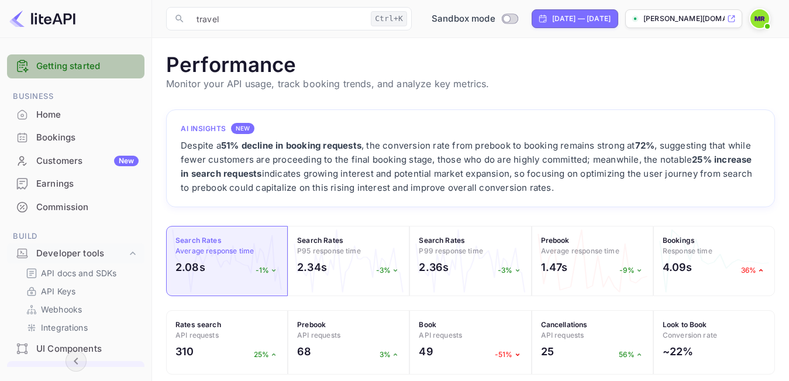
click at [90, 66] on link "Getting started" at bounding box center [87, 66] width 102 height 13
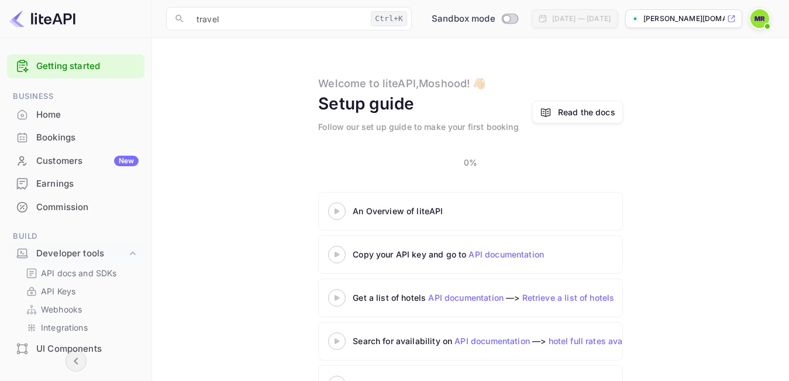
click at [572, 108] on div "Read the docs" at bounding box center [586, 112] width 57 height 12
